Goal: Task Accomplishment & Management: Use online tool/utility

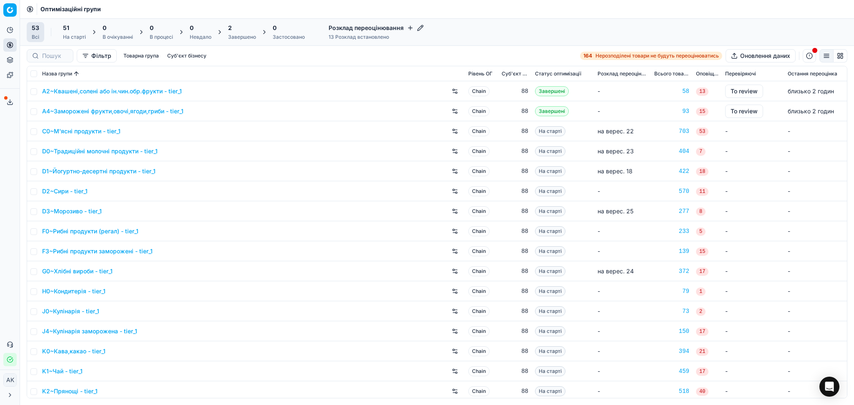
click at [420, 29] on icon "button" at bounding box center [420, 28] width 7 height 7
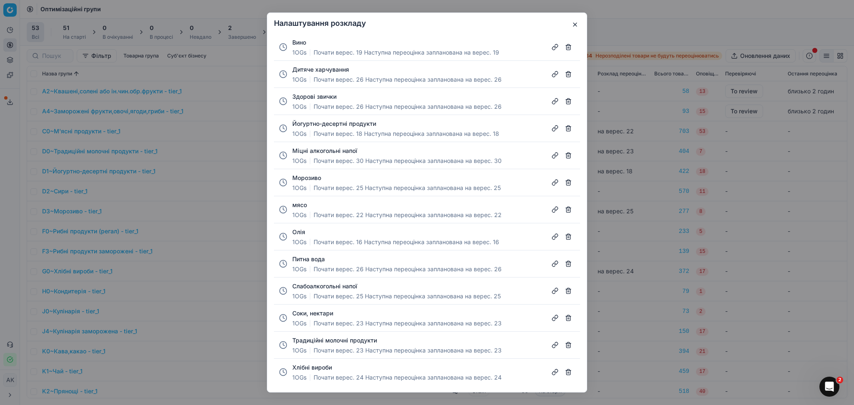
click at [358, 123] on button "Йогуртно-десертні продукти" at bounding box center [334, 124] width 84 height 8
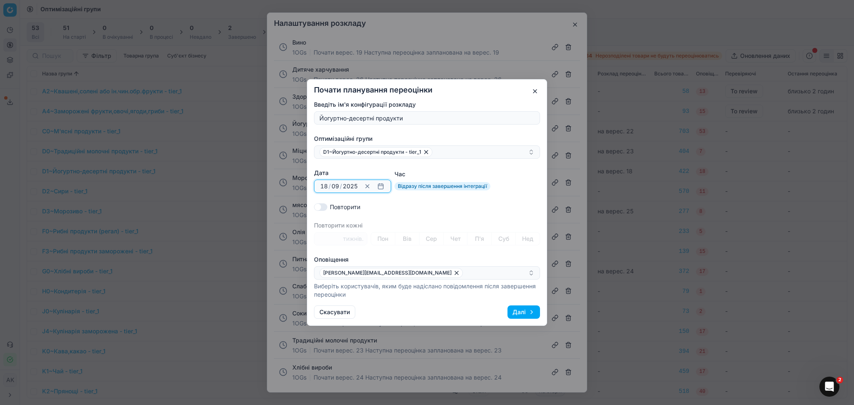
click at [378, 185] on button "button" at bounding box center [381, 186] width 10 height 10
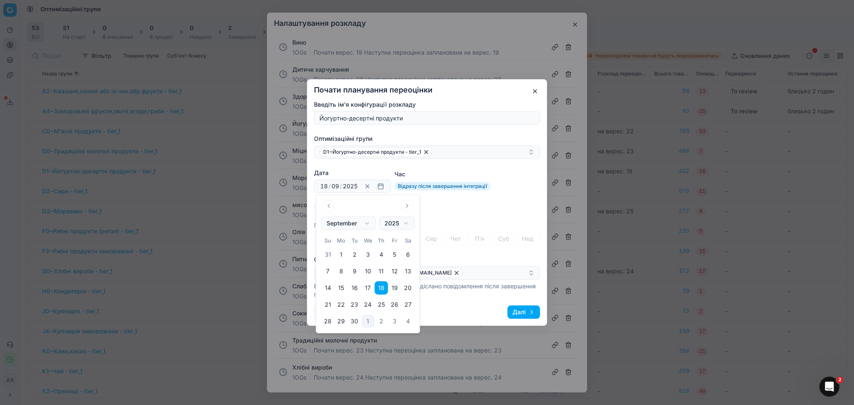
click at [382, 322] on button "2" at bounding box center [381, 321] width 13 height 13
type input "02"
type input "10"
click at [496, 206] on div "Повторити" at bounding box center [427, 207] width 226 height 8
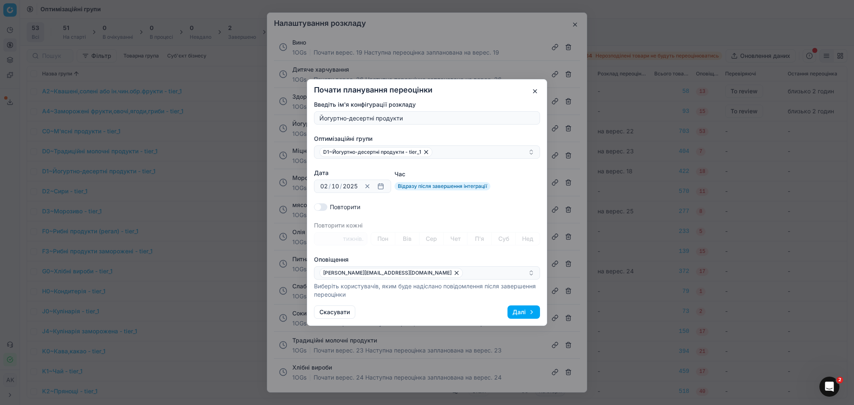
click at [523, 312] on button "Далі" at bounding box center [524, 312] width 33 height 13
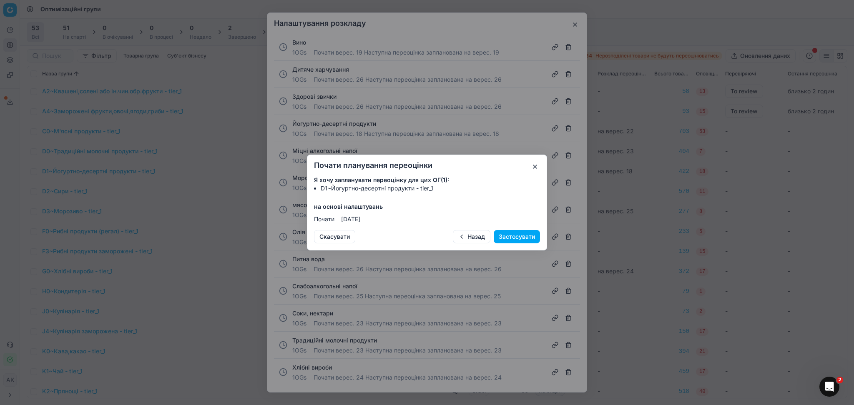
click at [523, 237] on button "Застосувати" at bounding box center [517, 236] width 46 height 13
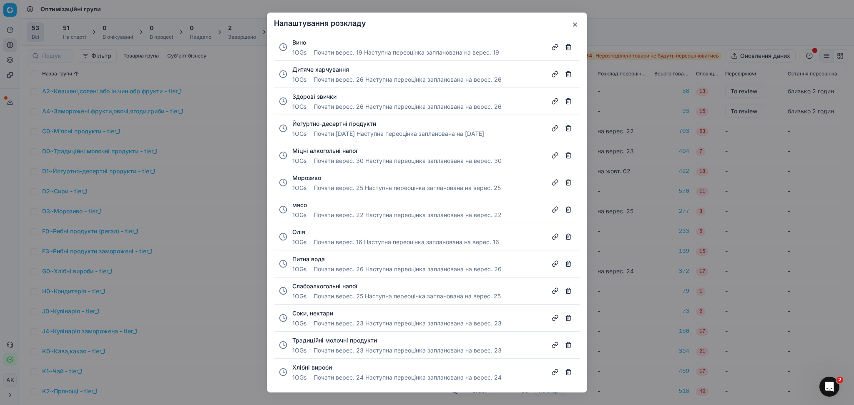
click at [337, 339] on button "Традиційні молочні продукти" at bounding box center [334, 341] width 85 height 8
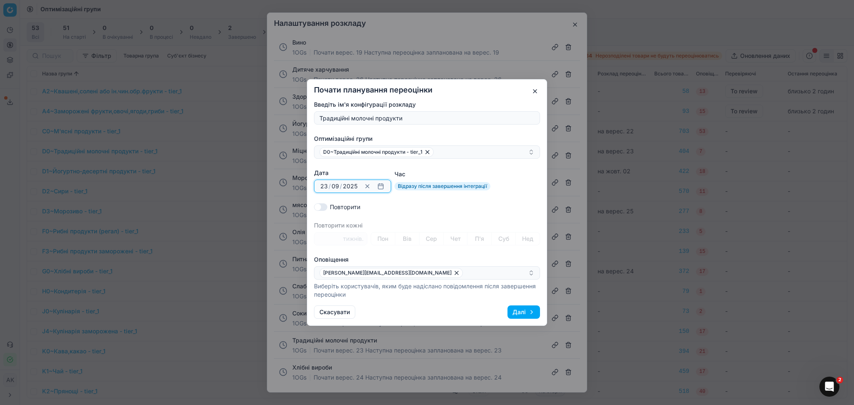
click at [369, 187] on button "Clear date" at bounding box center [367, 186] width 10 height 10
click at [377, 187] on button "button" at bounding box center [381, 186] width 10 height 10
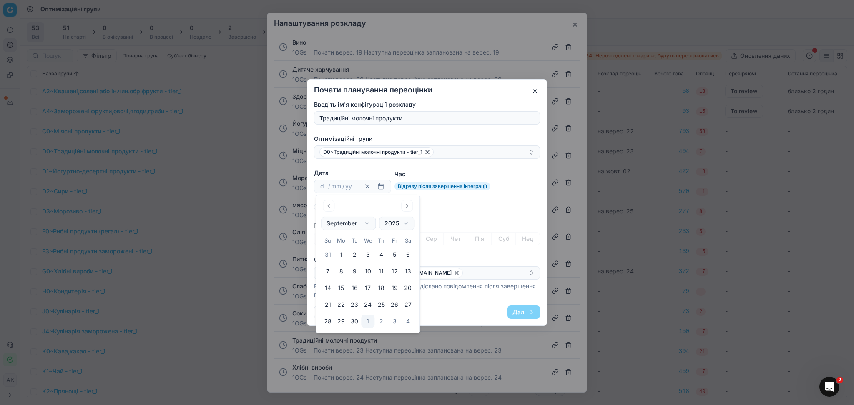
click at [408, 204] on button "Go to the Next Month" at bounding box center [407, 206] width 12 height 12
click at [351, 273] on button "7" at bounding box center [354, 271] width 13 height 13
type input "07"
type input "10"
type input "2025"
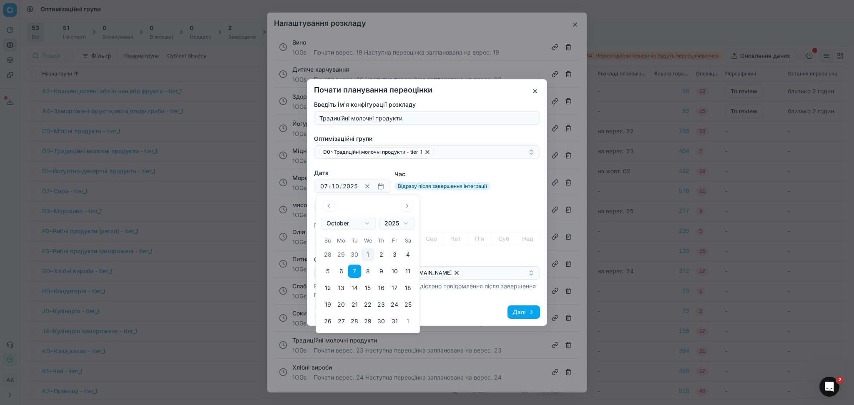
click at [520, 186] on div "Дата 07 [DATE] / 2025 2025 Clear date Час Відразу після завершення інтеграції" at bounding box center [427, 181] width 226 height 24
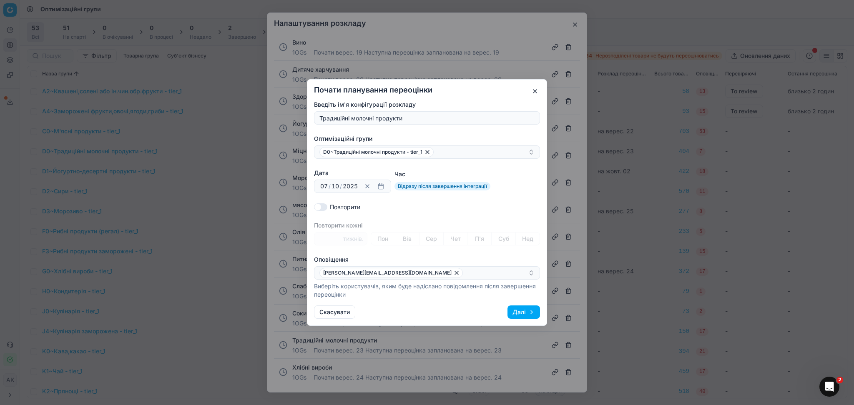
click at [530, 307] on button "Далі" at bounding box center [524, 312] width 33 height 13
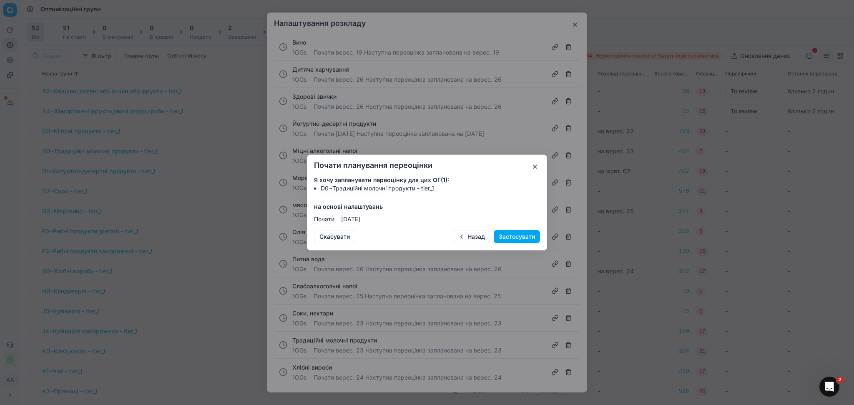
click at [513, 237] on button "Застосувати" at bounding box center [517, 236] width 46 height 13
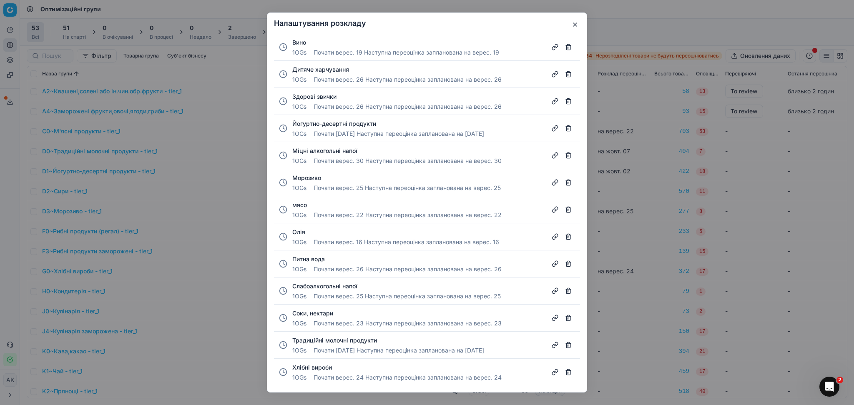
click at [294, 231] on button "Олія" at bounding box center [298, 232] width 13 height 8
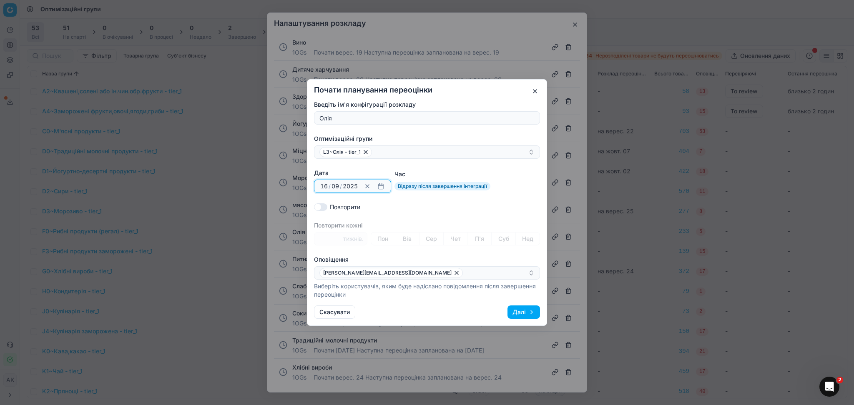
click at [368, 187] on button "Clear date" at bounding box center [367, 186] width 10 height 10
click at [383, 186] on button "button" at bounding box center [381, 186] width 10 height 10
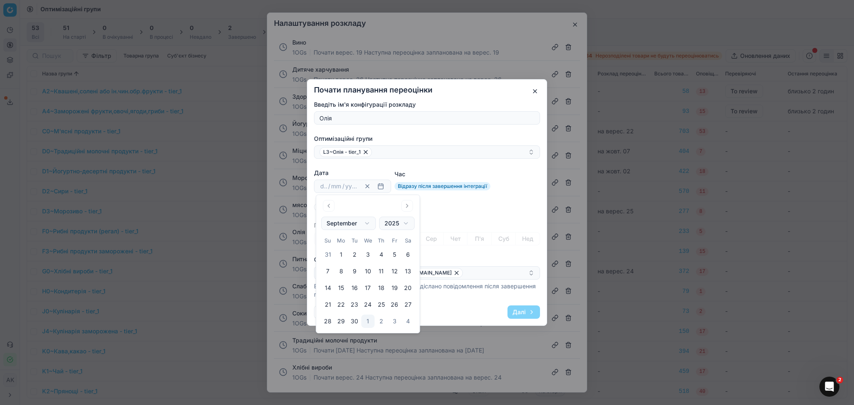
click at [410, 206] on button "Go to the Next Month" at bounding box center [407, 206] width 12 height 12
click at [358, 267] on button "7" at bounding box center [354, 271] width 13 height 13
type input "07"
type input "10"
type input "2025"
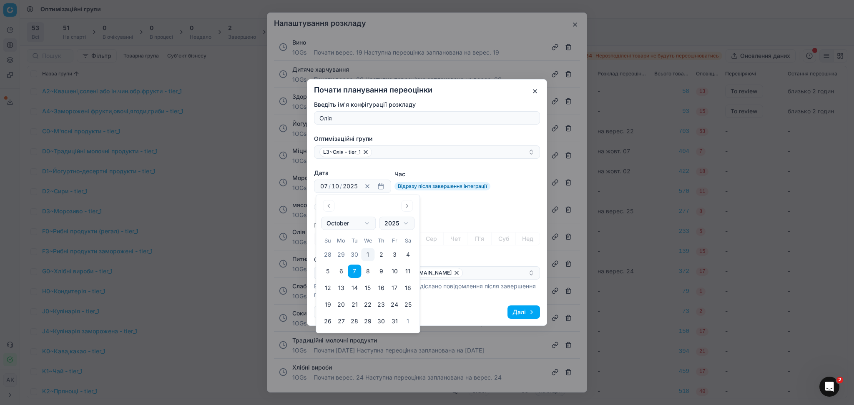
click at [516, 312] on button "Далі" at bounding box center [524, 312] width 33 height 13
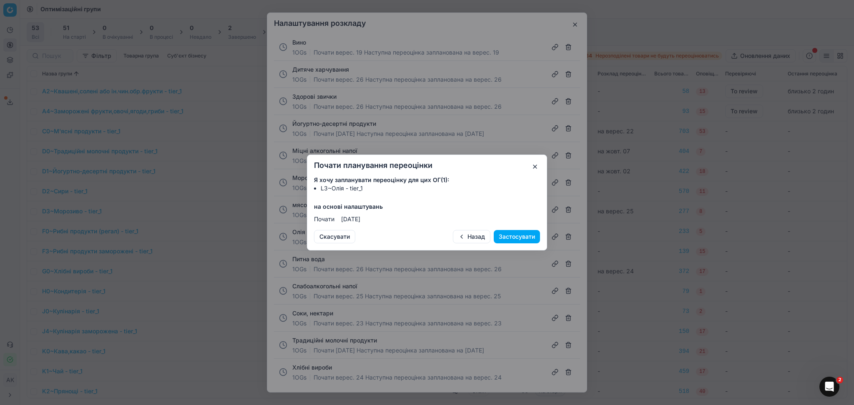
click at [516, 233] on button "Застосувати" at bounding box center [517, 236] width 46 height 13
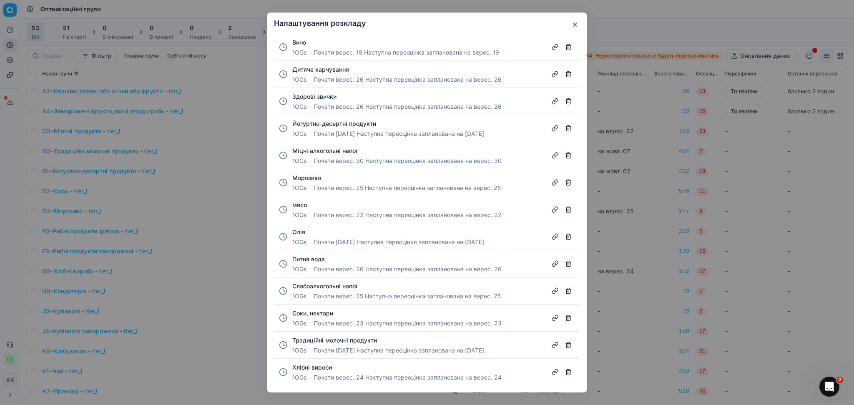
click at [294, 43] on button "Вино" at bounding box center [299, 42] width 14 height 8
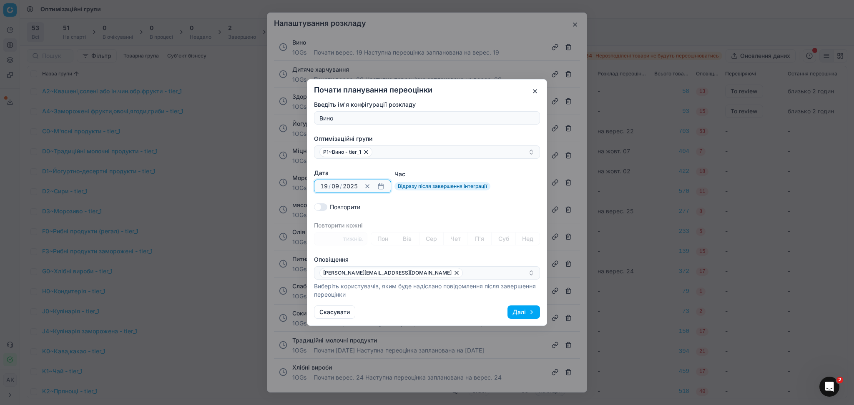
click at [377, 186] on button "button" at bounding box center [381, 186] width 10 height 10
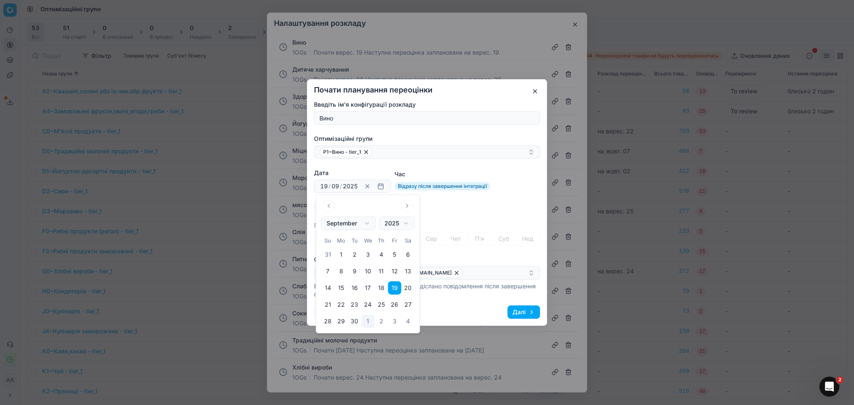
click at [408, 207] on button "Go to the Next Month" at bounding box center [407, 206] width 12 height 12
click at [391, 272] on button "10" at bounding box center [394, 271] width 13 height 13
type input "10"
click at [507, 196] on div "Введіть ім'я конфігурації розкладу Вино Оптимізаційні групи P1~Вино - tier_1 Да…" at bounding box center [427, 200] width 226 height 199
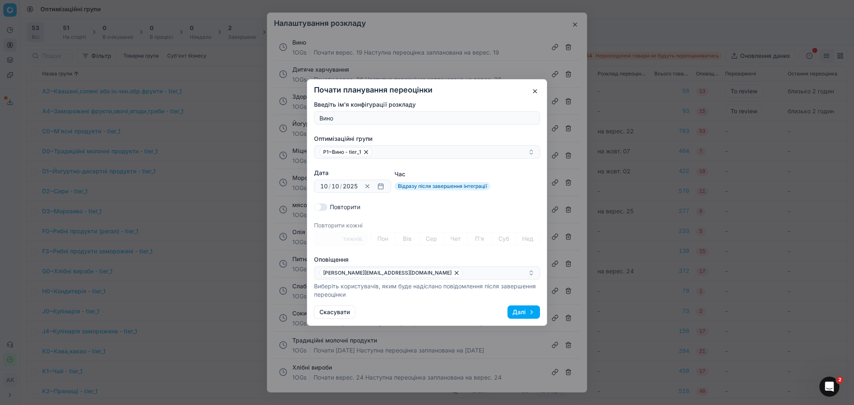
click at [523, 312] on button "Далі" at bounding box center [524, 312] width 33 height 13
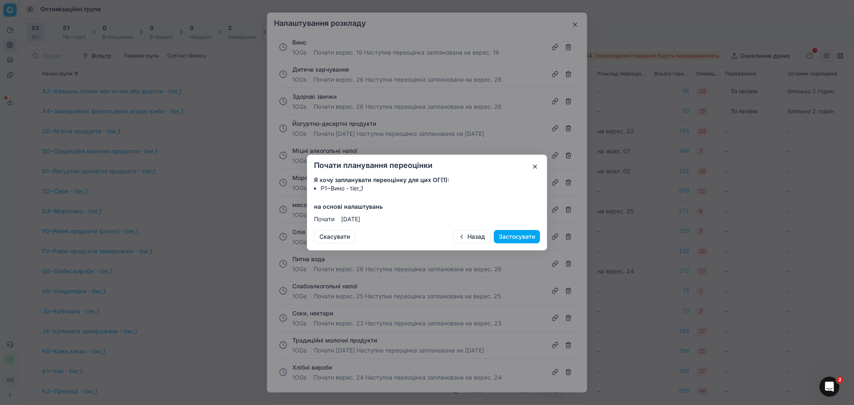
click at [520, 237] on button "Застосувати" at bounding box center [517, 236] width 46 height 13
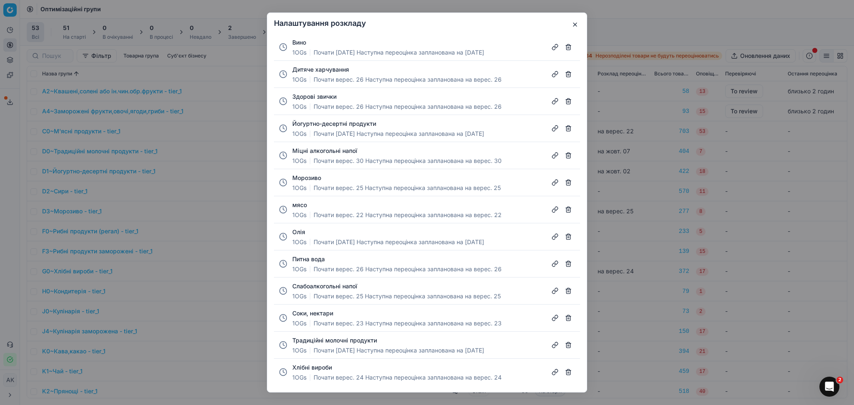
click at [332, 151] on button "Міцні алкогольні напої" at bounding box center [324, 151] width 65 height 8
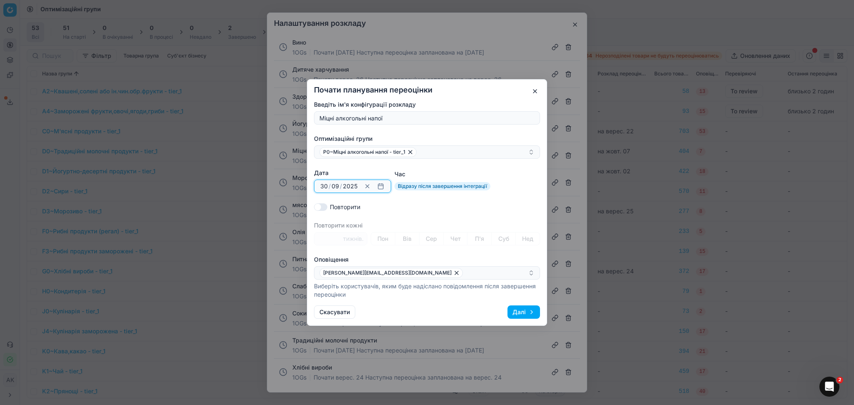
click at [382, 189] on button "button" at bounding box center [381, 186] width 10 height 10
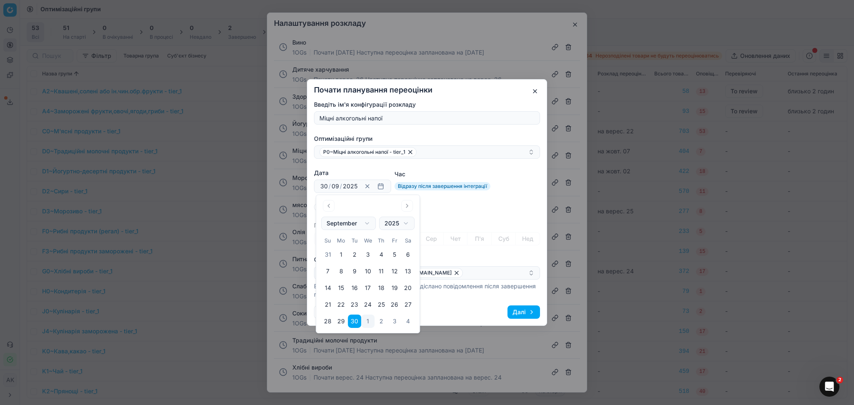
click at [329, 286] on button "14" at bounding box center [327, 288] width 13 height 13
type input "14"
click at [409, 204] on button "Go to the Next Month" at bounding box center [407, 206] width 12 height 12
click at [354, 290] on button "14" at bounding box center [354, 288] width 13 height 13
type input "10"
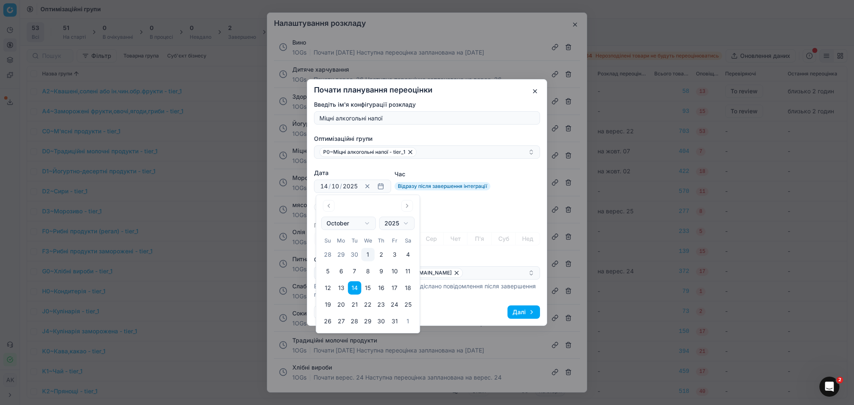
click at [530, 310] on button "Далі" at bounding box center [524, 312] width 33 height 13
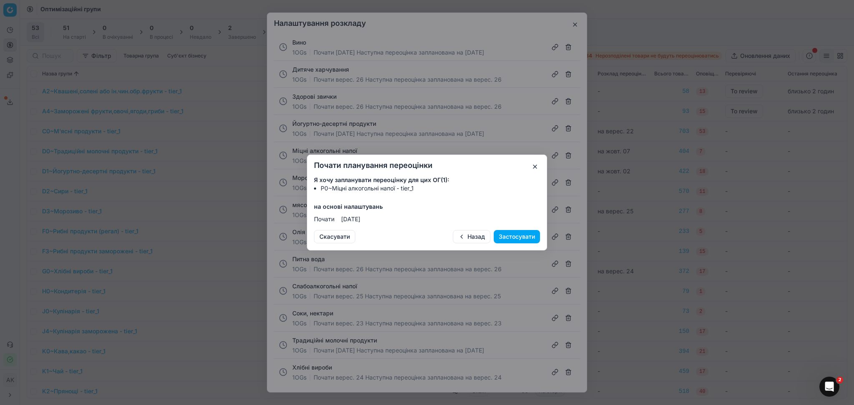
click at [521, 235] on button "Застосувати" at bounding box center [517, 236] width 46 height 13
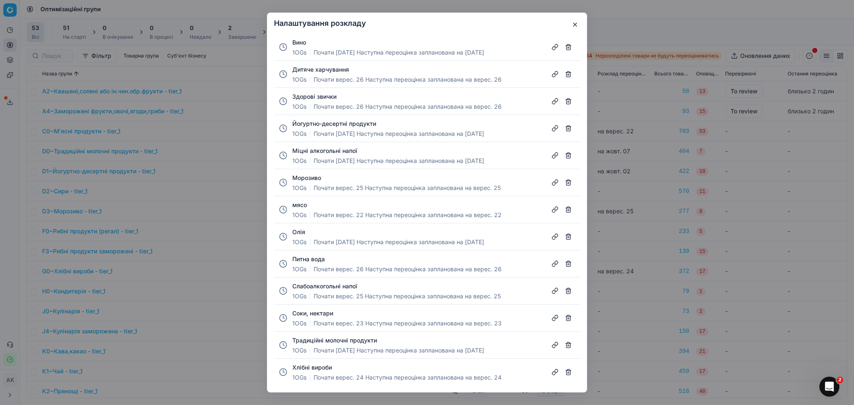
click at [316, 287] on button "Слабоалкогольні напої" at bounding box center [324, 286] width 65 height 8
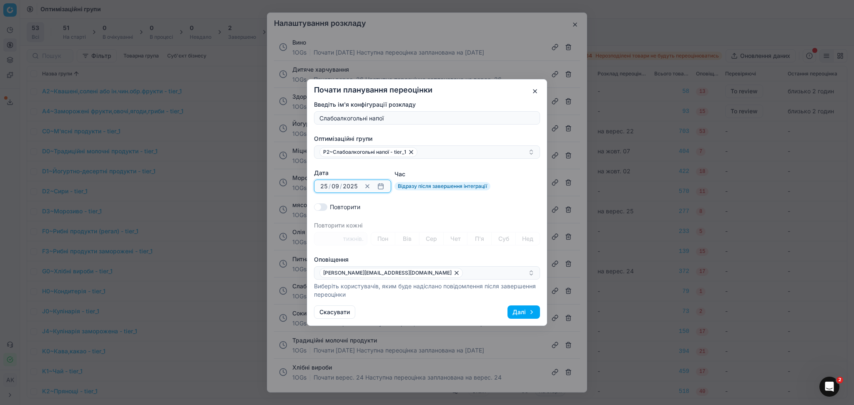
click at [381, 186] on button "button" at bounding box center [381, 186] width 10 height 10
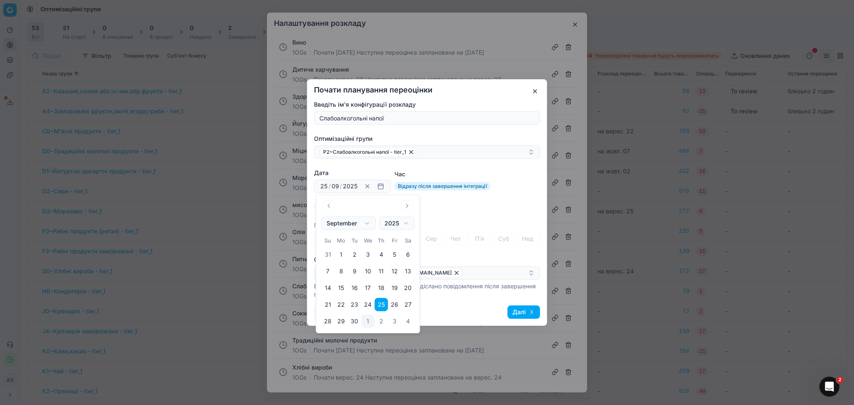
click at [410, 204] on button "Go to the Next Month" at bounding box center [407, 206] width 12 height 12
click at [383, 274] on button "9" at bounding box center [381, 271] width 13 height 13
type input "09"
type input "10"
click at [477, 207] on div "Повторити" at bounding box center [427, 207] width 226 height 8
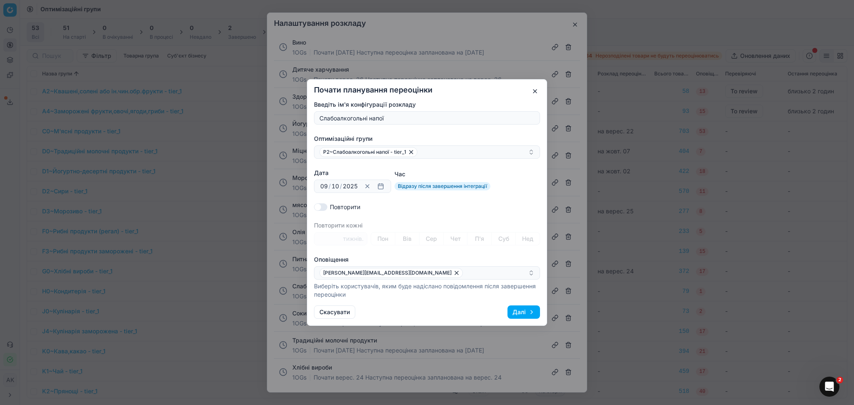
click at [521, 310] on button "Далі" at bounding box center [524, 312] width 33 height 13
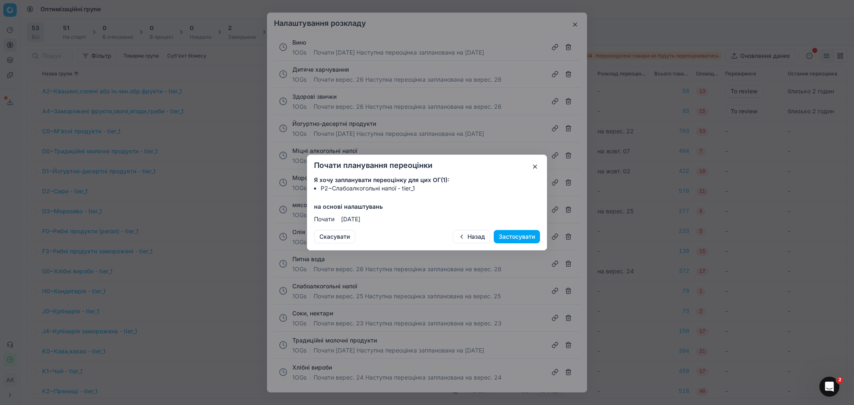
click at [530, 234] on button "Застосувати" at bounding box center [517, 236] width 46 height 13
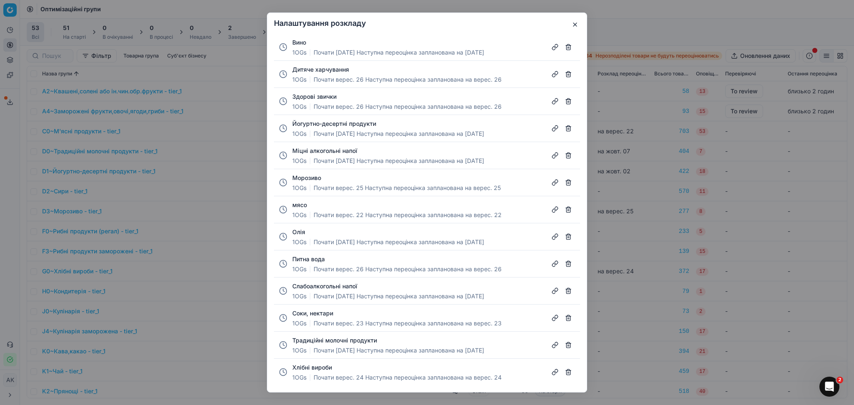
click at [577, 25] on button "button" at bounding box center [575, 25] width 10 height 10
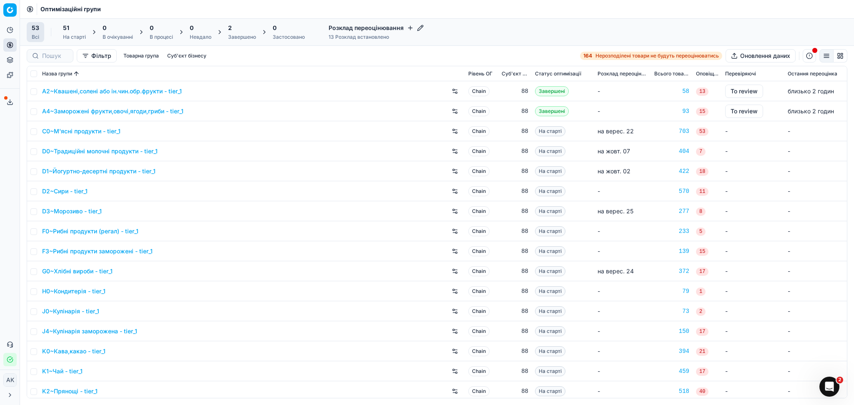
click at [243, 31] on div "2" at bounding box center [242, 28] width 28 height 8
